Goal: Navigation & Orientation: Find specific page/section

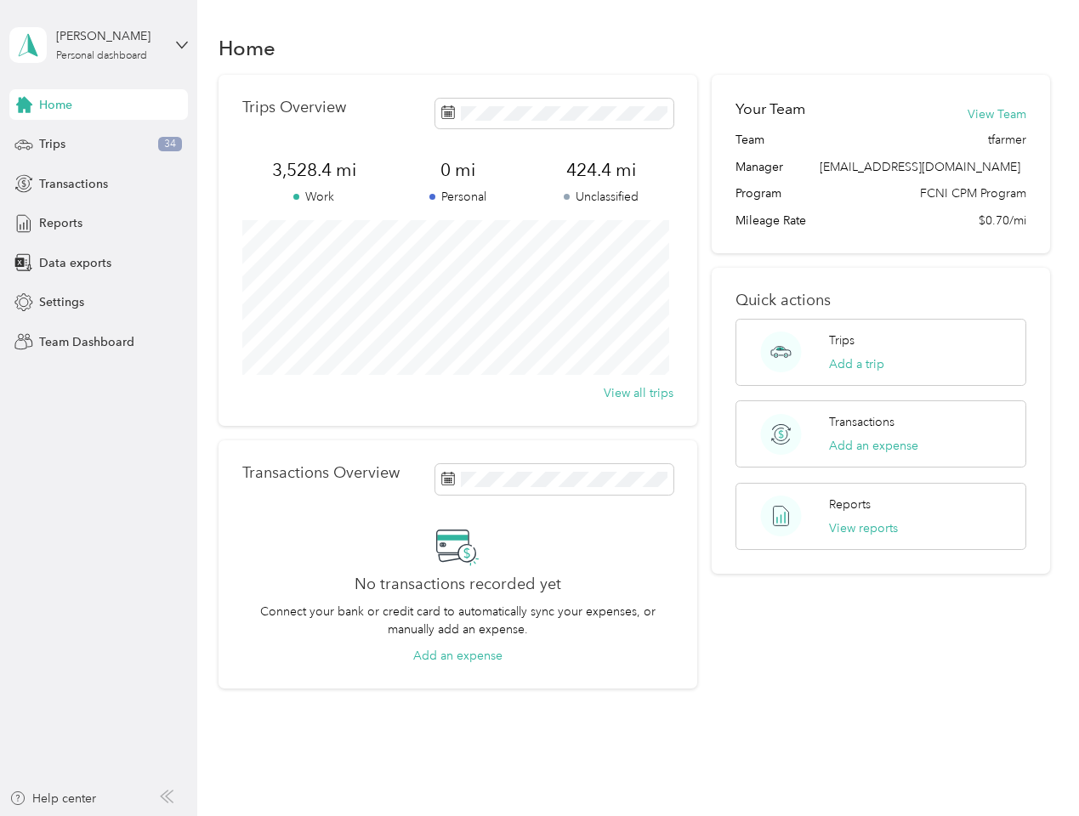
click at [539, 408] on div "Trips Overview 3,528.4 mi Work 0 mi Personal 424.4 mi Unclassified View all tri…" at bounding box center [457, 250] width 479 height 351
click at [99, 45] on div "[PERSON_NAME]" at bounding box center [109, 36] width 106 height 18
click at [99, 105] on div "You’re signed in as [EMAIL_ADDRESS][DOMAIN_NAME] Team dashboard Personal dashbo…" at bounding box center [188, 148] width 358 height 173
click at [24, 105] on div "You’re signed in as [EMAIL_ADDRESS][DOMAIN_NAME] Team dashboard Personal dashbo…" at bounding box center [188, 148] width 358 height 173
click at [99, 145] on div "Trips 34" at bounding box center [98, 144] width 179 height 31
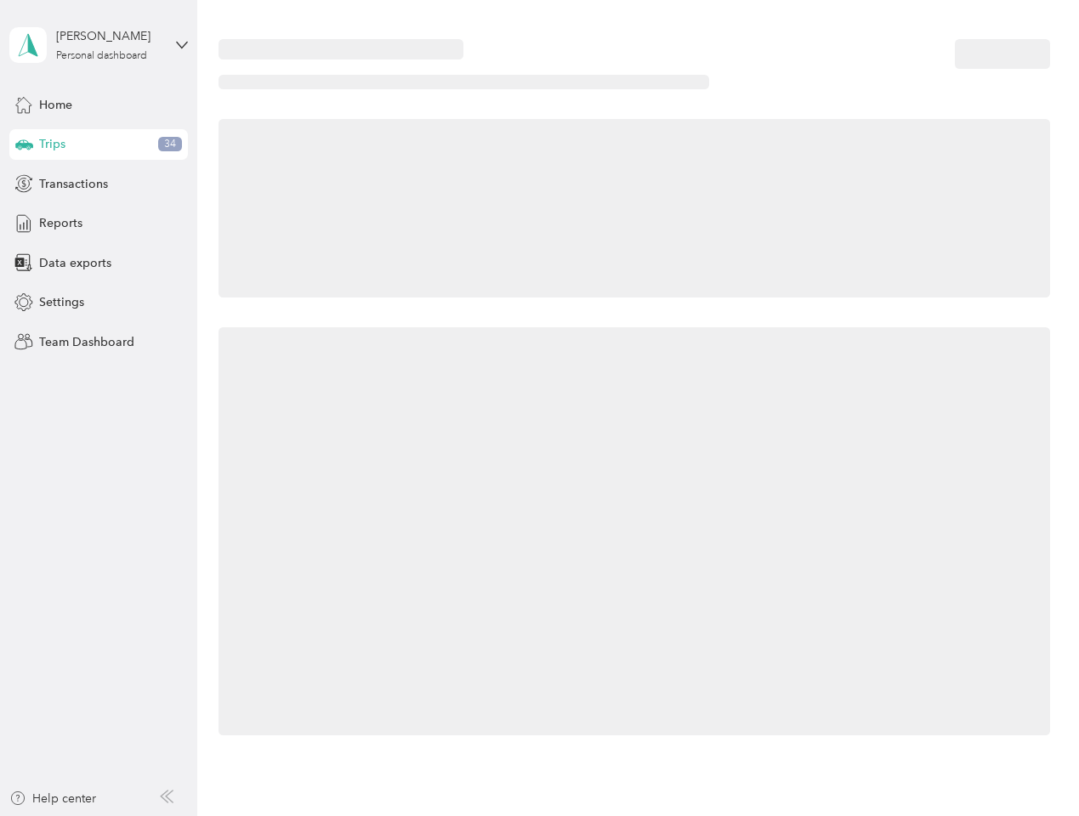
click at [24, 145] on icon at bounding box center [24, 143] width 18 height 9
click at [99, 184] on span "Transactions" at bounding box center [73, 184] width 69 height 18
